Goal: Find contact information: Find contact information

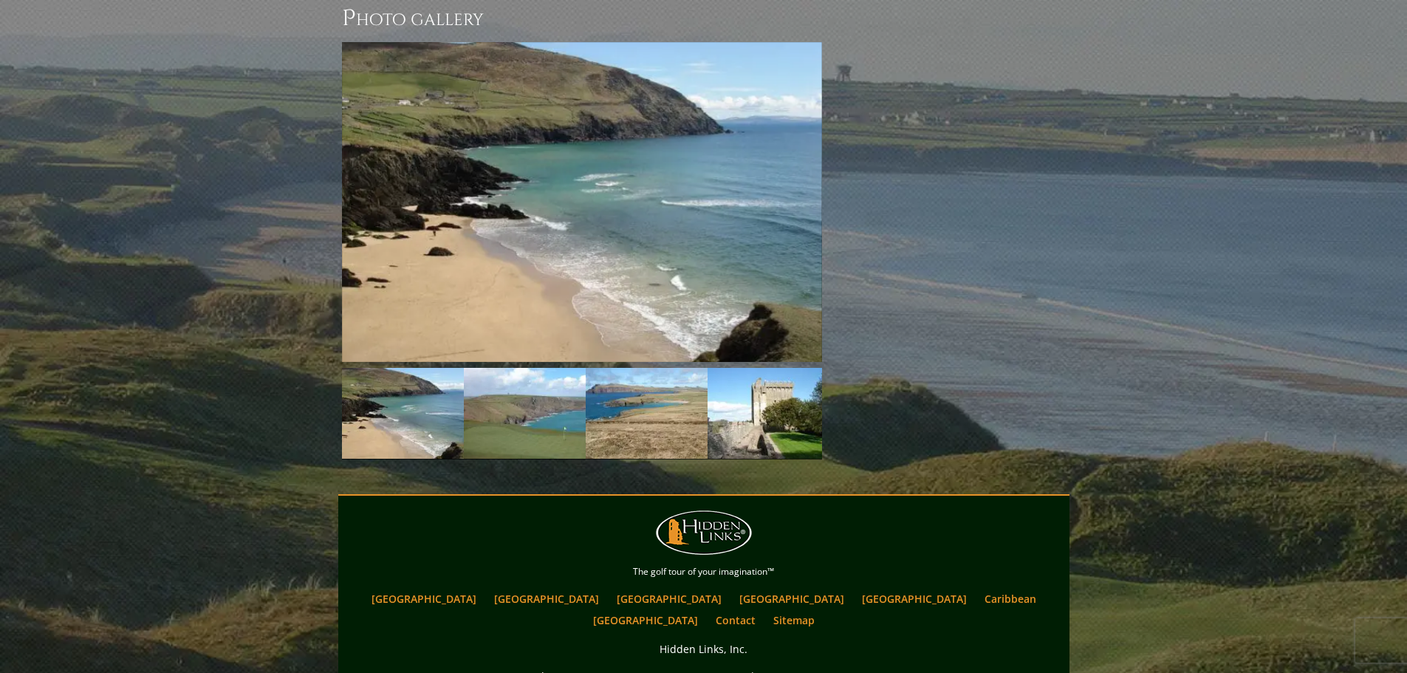
scroll to position [1697, 0]
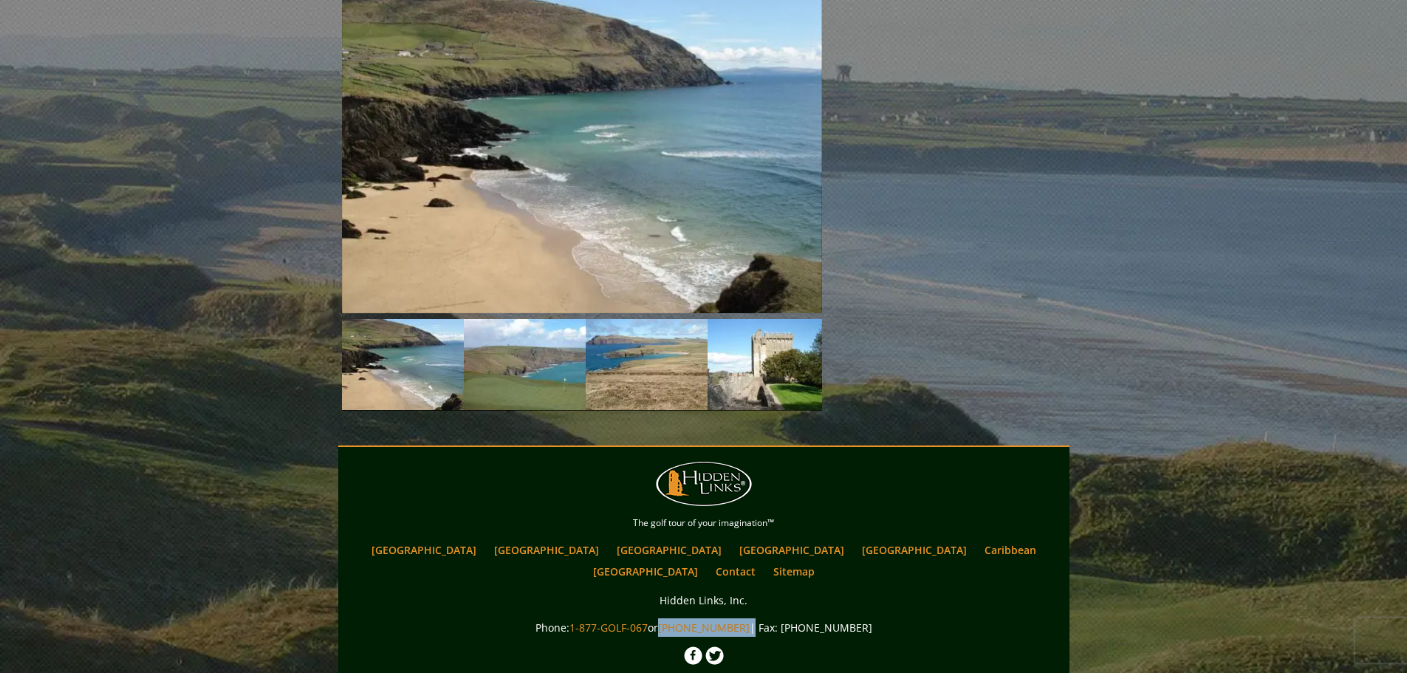
drag, startPoint x: 756, startPoint y: 520, endPoint x: 680, endPoint y: 518, distance: 76.1
click at [680, 618] on p "Phone: 1-877-GOLF-067 or 1-678-444-4267 | Fax: 1.800.877.1738" at bounding box center [704, 627] width 724 height 18
copy p "[PHONE_NUMBER]"
click at [763, 561] on link "Contact" at bounding box center [736, 571] width 55 height 21
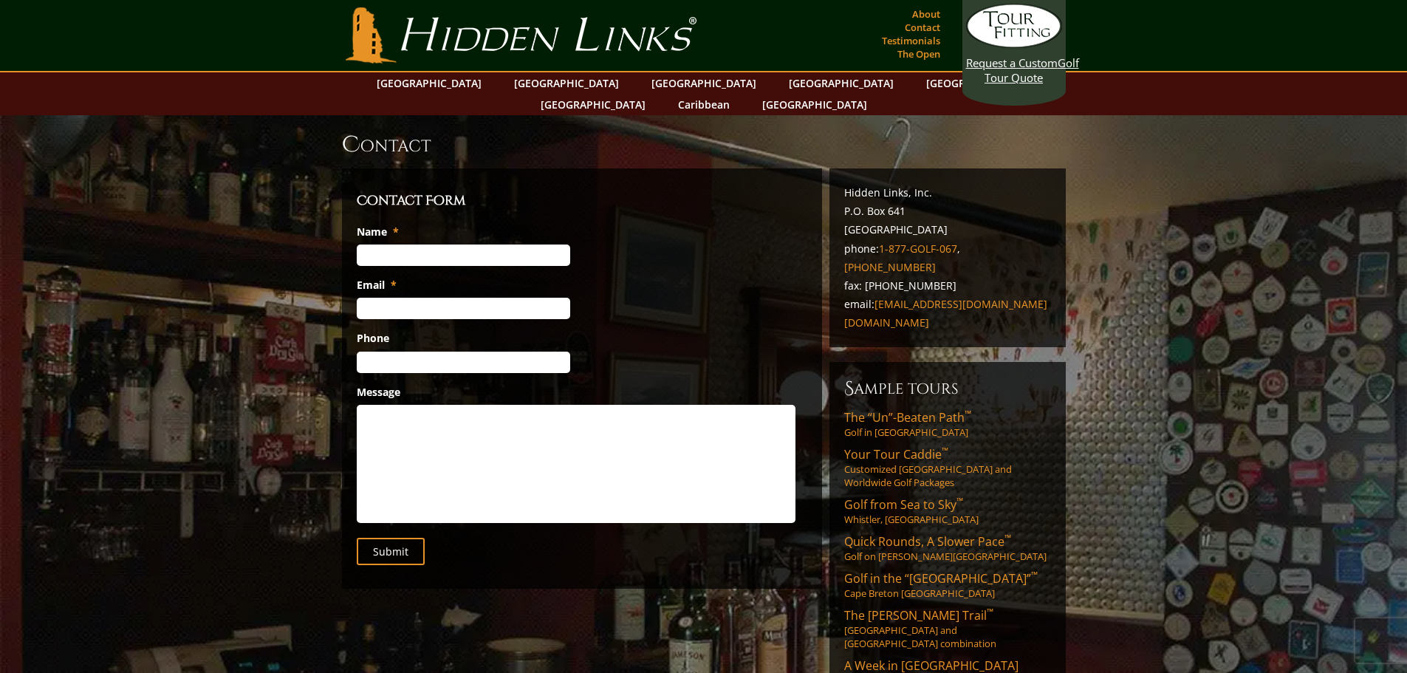
click at [413, 245] on input "Name *" at bounding box center [464, 255] width 214 height 21
type input "[PERSON_NAME]"
type input "[EMAIL_ADDRESS][DOMAIN_NAME]"
type input "858613888"
type input "(___) ___-____"
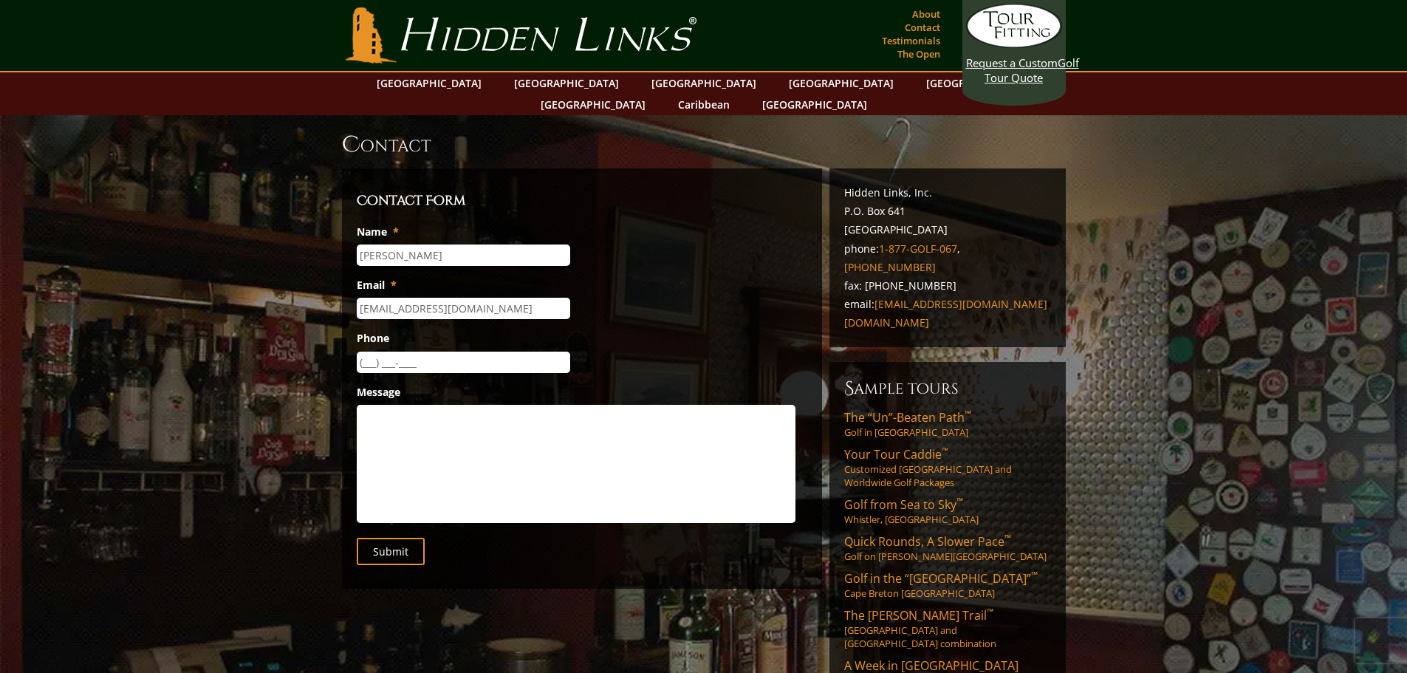
click at [371, 352] on input "(___) ___-____" at bounding box center [464, 362] width 214 height 21
drag, startPoint x: 444, startPoint y: 346, endPoint x: 361, endPoint y: 347, distance: 83.5
click at [361, 352] on input "[PHONE_NUMBER]" at bounding box center [464, 362] width 214 height 21
type input "(___) ___-____"
click at [367, 405] on textarea "Message" at bounding box center [576, 464] width 439 height 118
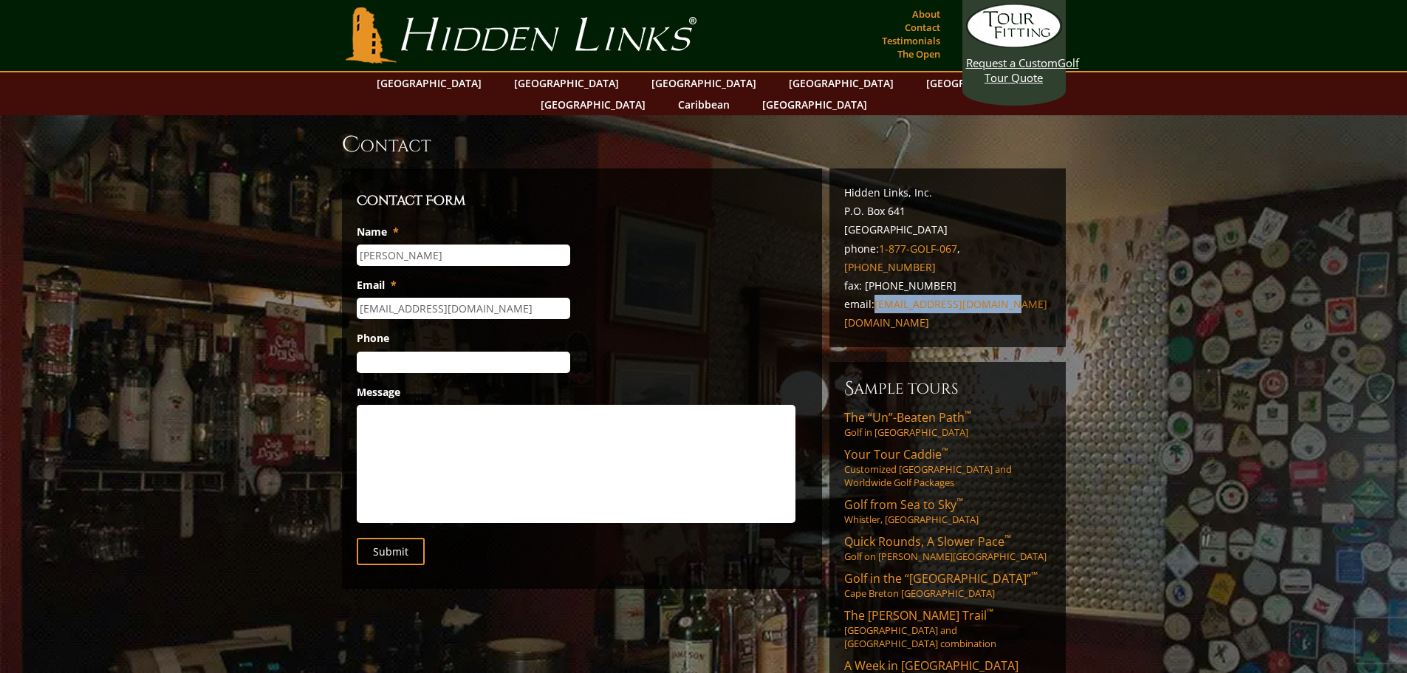
drag, startPoint x: 1009, startPoint y: 263, endPoint x: 878, endPoint y: 263, distance: 130.8
click at [878, 263] on p "Hidden Links, Inc. P.O. [GEOGRAPHIC_DATA] phone: [PHONE_NUMBER] , [PHONE_NUMBER…" at bounding box center [947, 257] width 207 height 149
copy link "[EMAIL_ADDRESS][DOMAIN_NAME]"
drag, startPoint x: 962, startPoint y: 207, endPoint x: 841, endPoint y: 173, distance: 125.8
click at [841, 173] on div "Hidden Links, Inc. P.O. [GEOGRAPHIC_DATA] phone: [PHONE_NUMBER] , [PHONE_NUMBER…" at bounding box center [948, 257] width 236 height 179
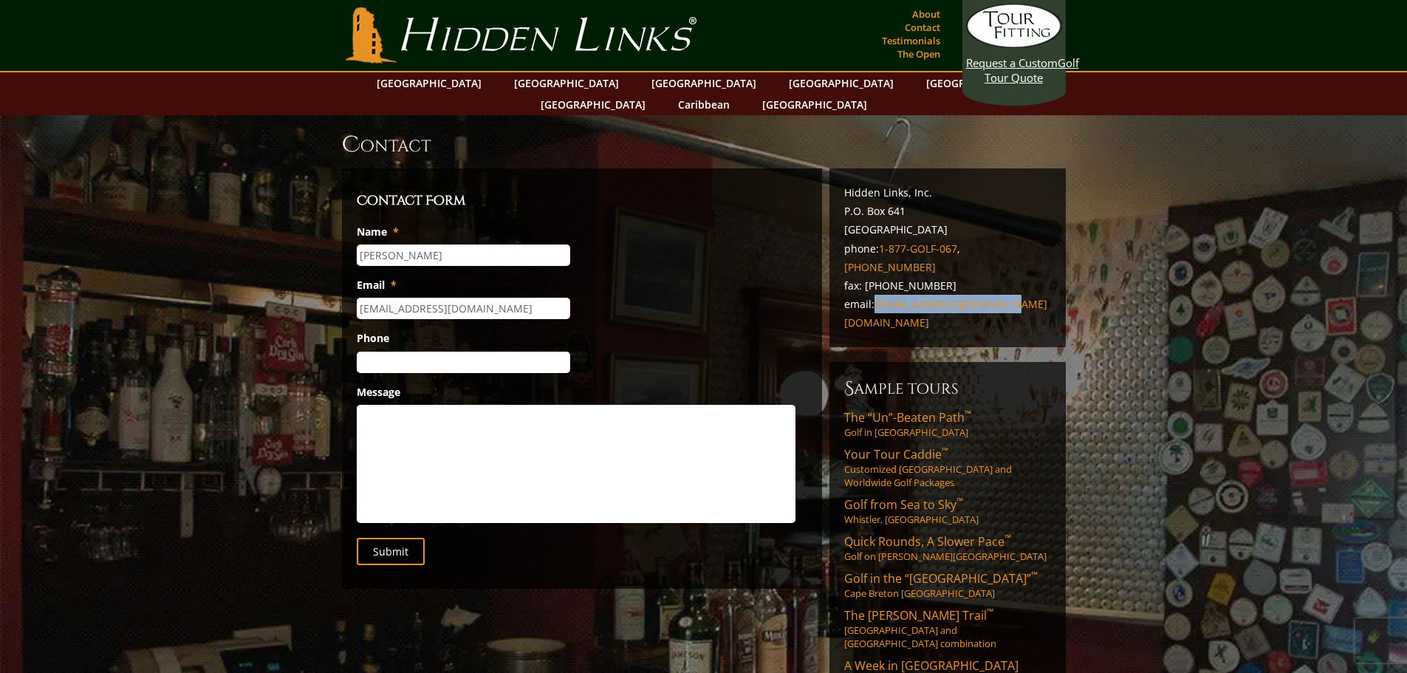
copy p "Hidden Links, Inc. P.O. [STREET_ADDRESS]"
click at [844, 183] on p "Hidden Links, Inc. P.O. [GEOGRAPHIC_DATA] phone: [PHONE_NUMBER] , [PHONE_NUMBER…" at bounding box center [947, 257] width 207 height 149
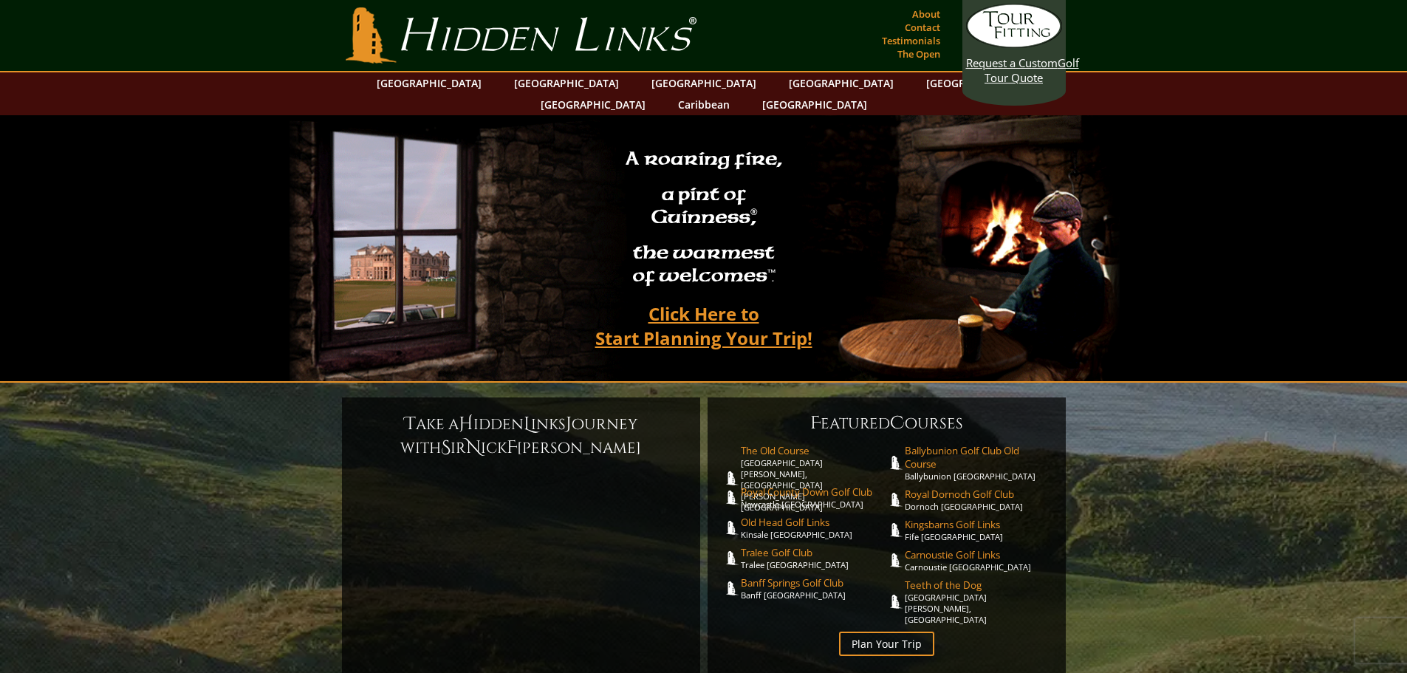
scroll to position [3, 0]
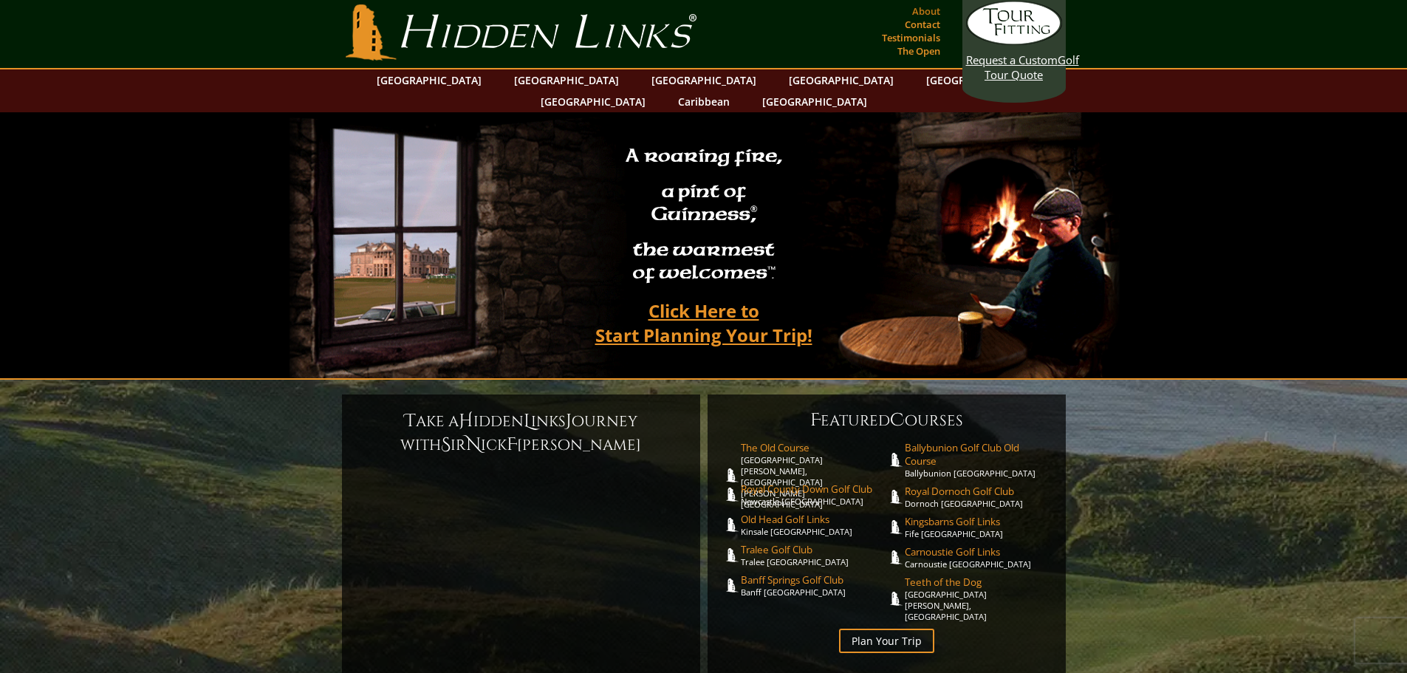
click at [933, 6] on link "About" at bounding box center [926, 11] width 35 height 21
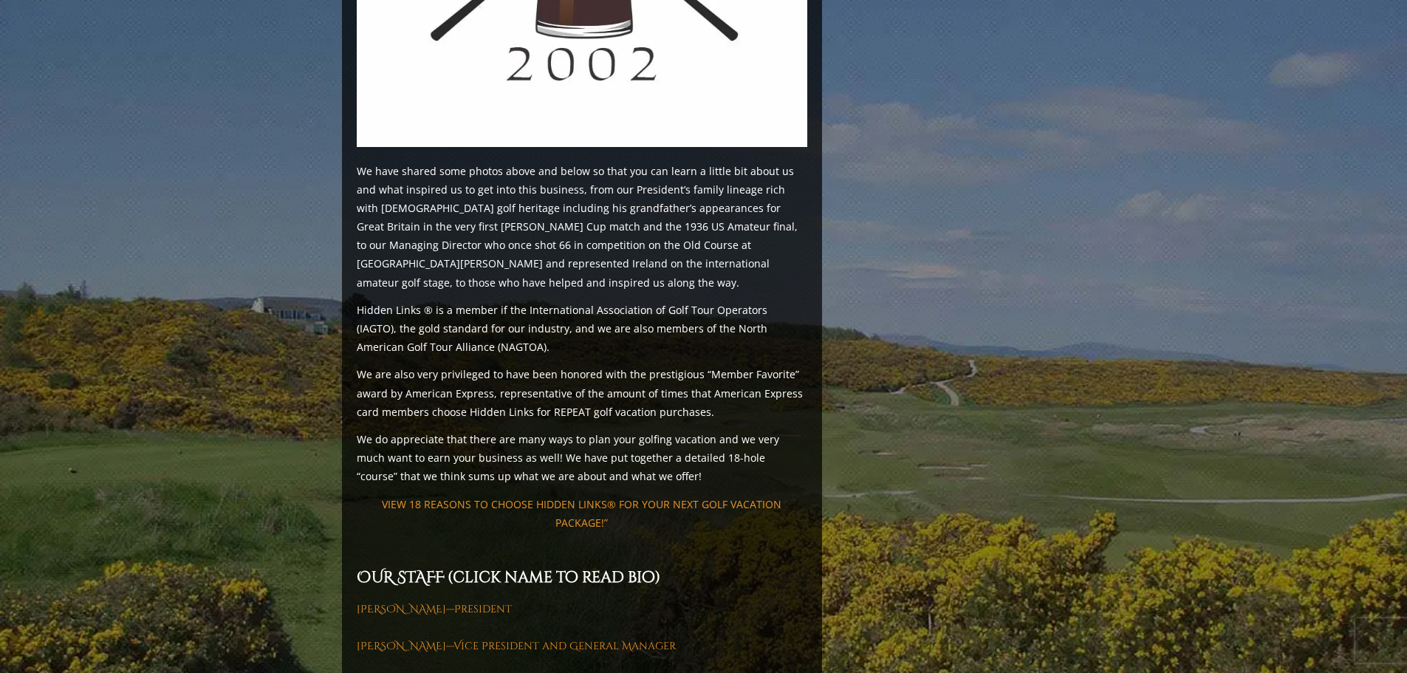
scroll to position [1625, 0]
